Goal: Transaction & Acquisition: Purchase product/service

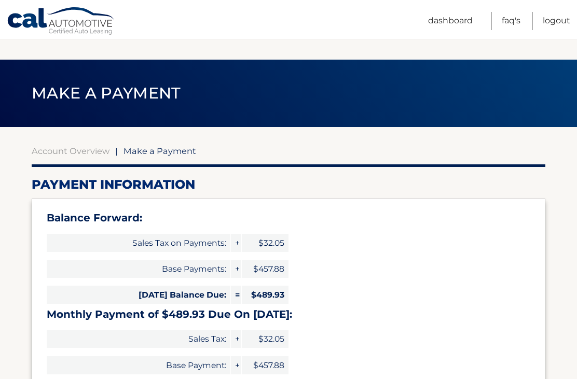
select select "MzIzYjQzMTItZTE2NC00MjVkLWExZjItYWIyZWEwMzkwZjIx"
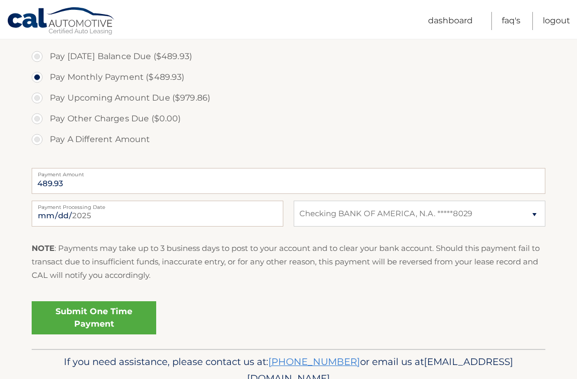
scroll to position [385, 0]
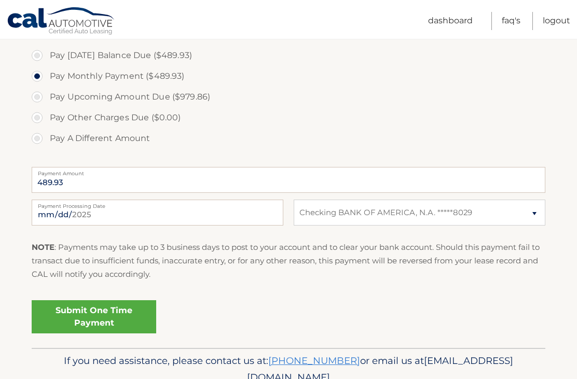
click at [129, 315] on link "Submit One Time Payment" at bounding box center [94, 316] width 125 height 33
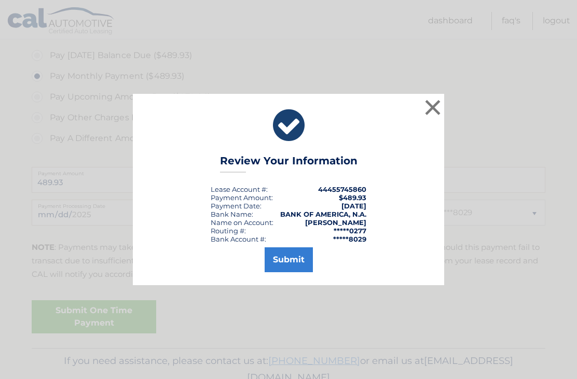
click at [292, 260] on button "Submit" at bounding box center [289, 260] width 48 height 25
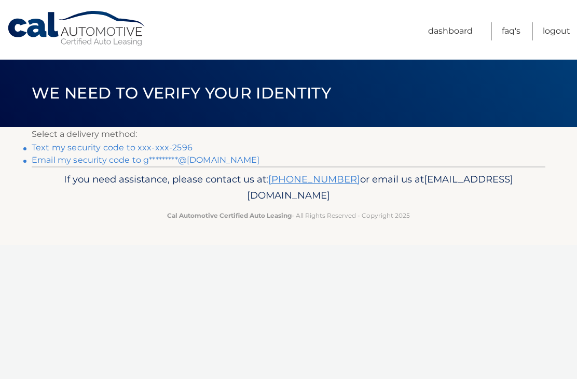
click at [201, 163] on link "Email my security code to g*********@[DOMAIN_NAME]" at bounding box center [146, 160] width 228 height 10
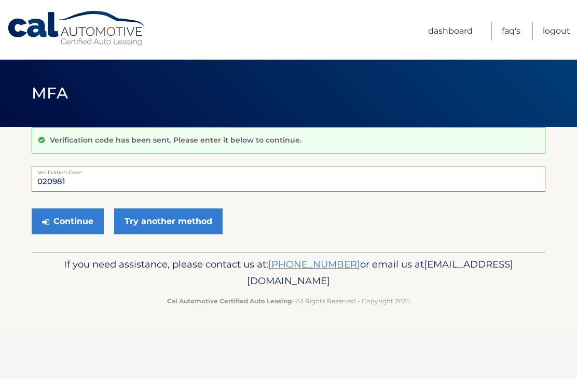
type input "020981"
click at [75, 223] on button "Continue" at bounding box center [68, 222] width 72 height 26
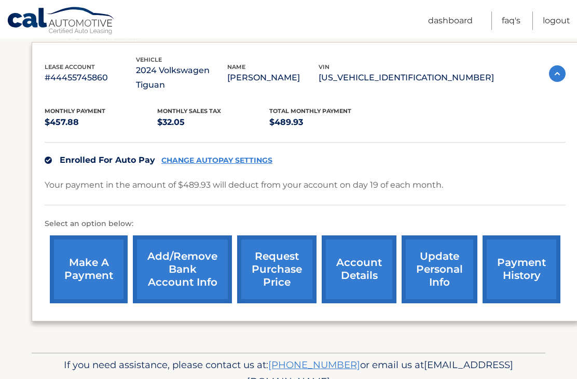
scroll to position [175, 0]
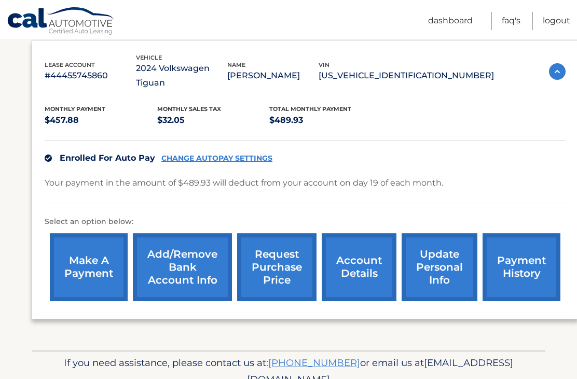
click at [561, 21] on link "Logout" at bounding box center [557, 21] width 28 height 18
